Goal: Task Accomplishment & Management: Manage account settings

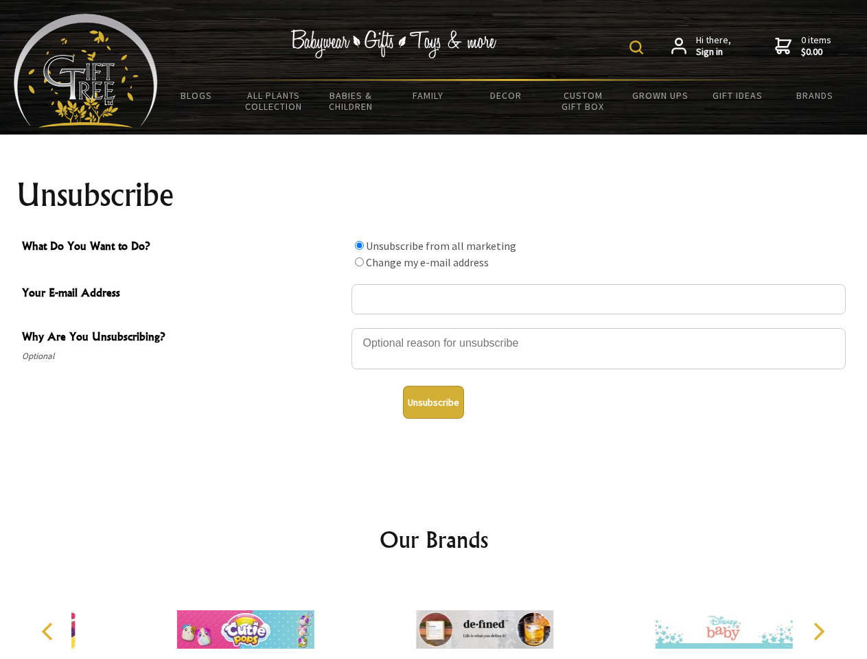
click at [639, 47] on img at bounding box center [637, 48] width 14 height 14
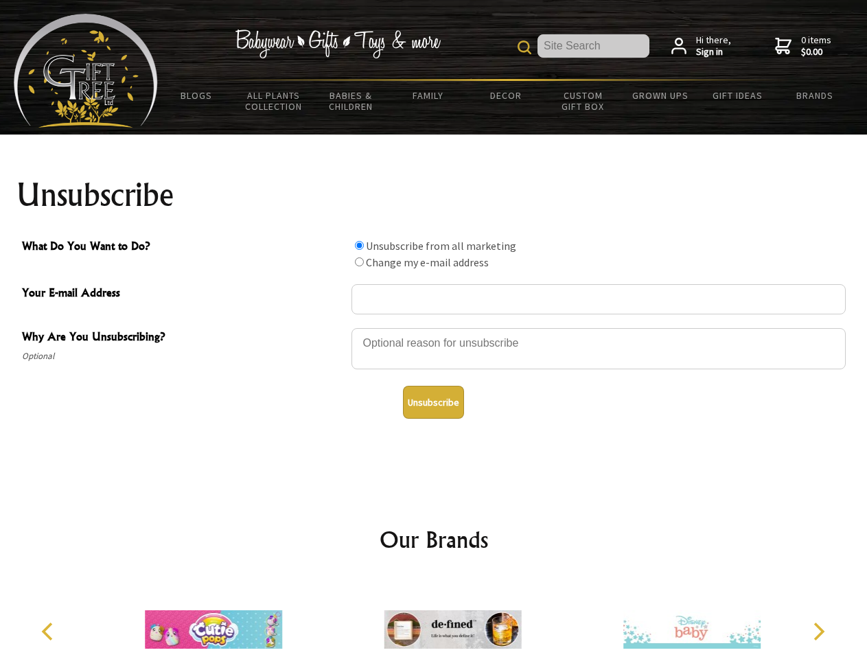
click at [434, 328] on div at bounding box center [599, 351] width 495 height 48
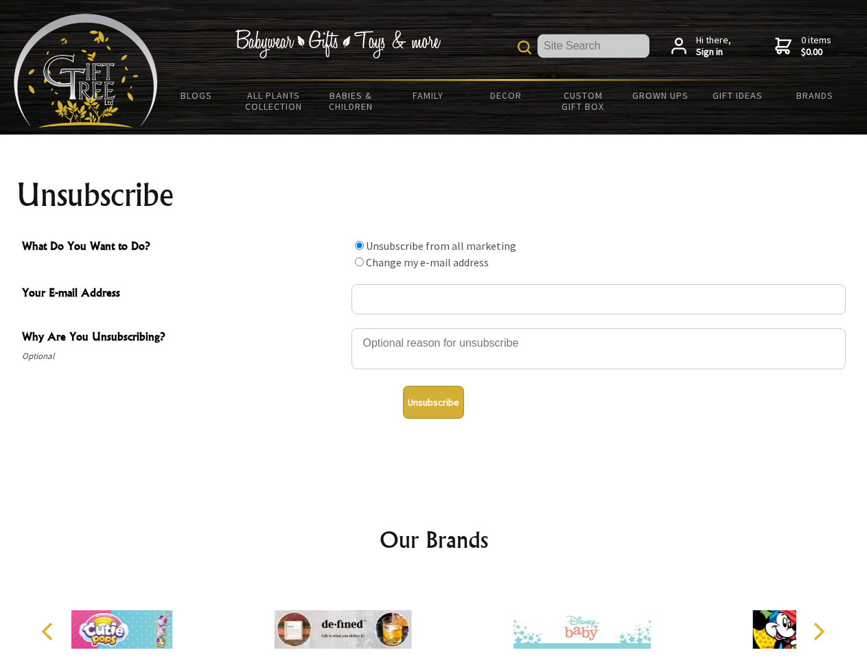
click at [359, 245] on input "What Do You Want to Do?" at bounding box center [359, 245] width 9 height 9
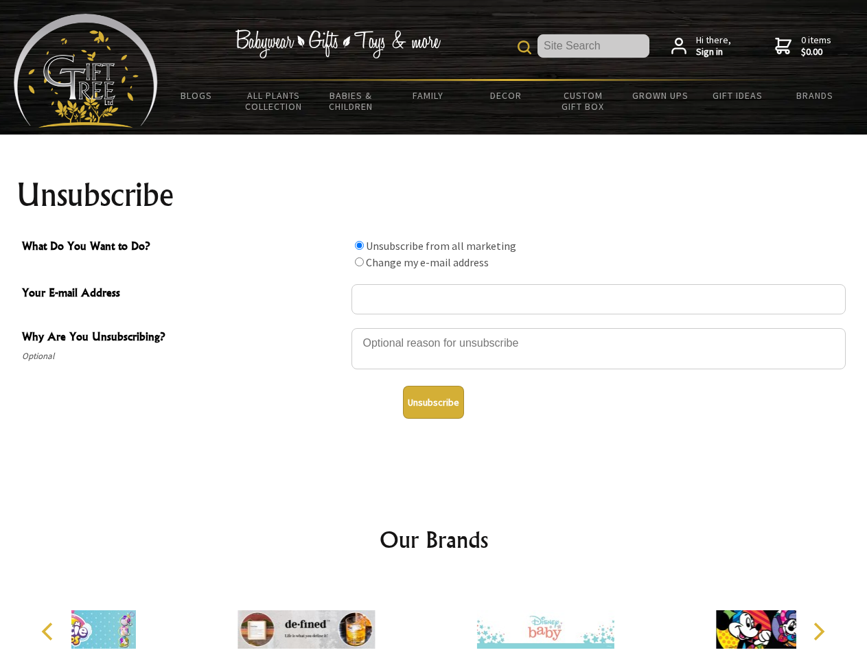
click at [359, 262] on input "What Do You Want to Do?" at bounding box center [359, 262] width 9 height 9
radio input "true"
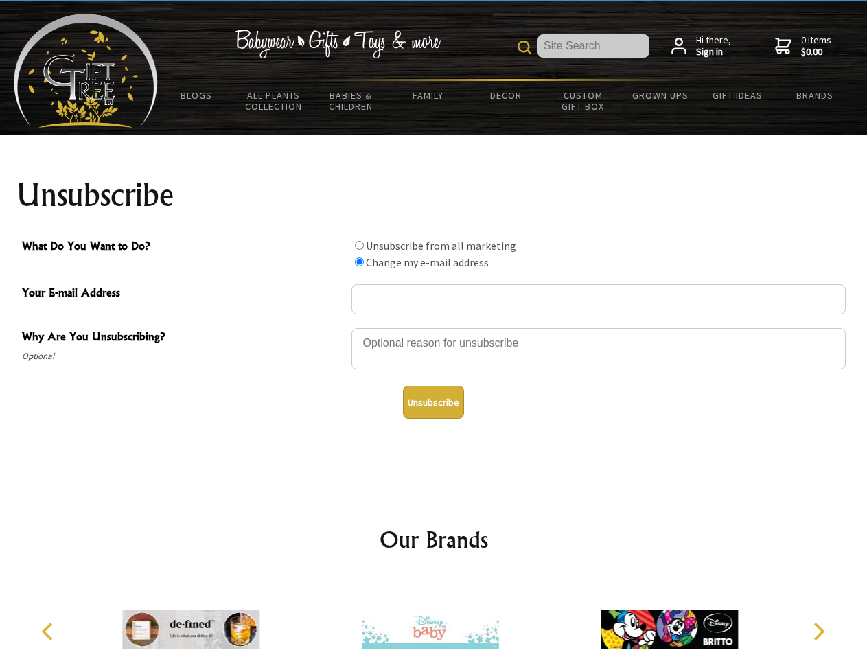
click at [433, 402] on button "Unsubscribe" at bounding box center [433, 402] width 61 height 33
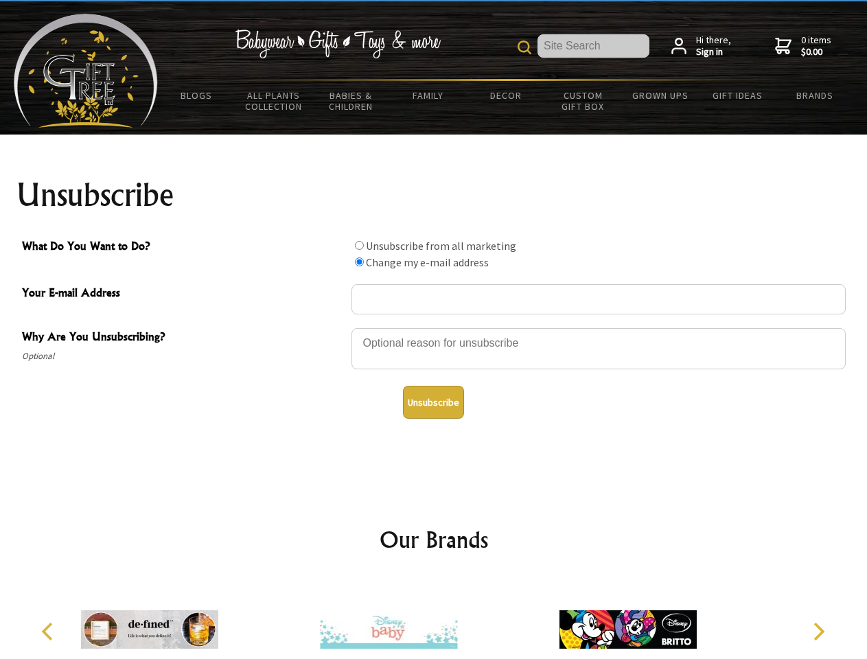
click at [49, 632] on icon "Previous" at bounding box center [49, 632] width 18 height 18
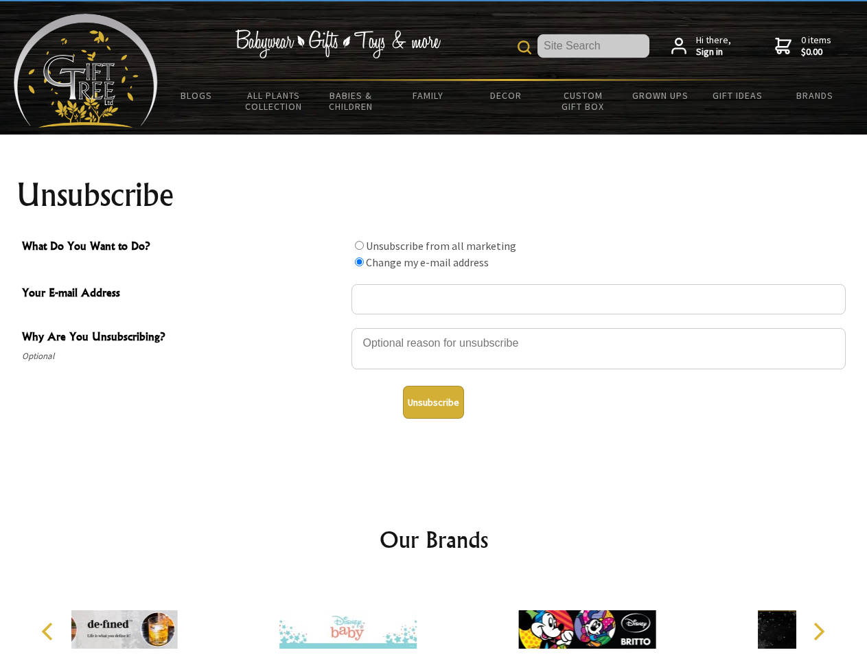
click at [819, 632] on icon "Next" at bounding box center [818, 632] width 18 height 18
